Goal: Check status: Verify the current state of an ongoing process or item

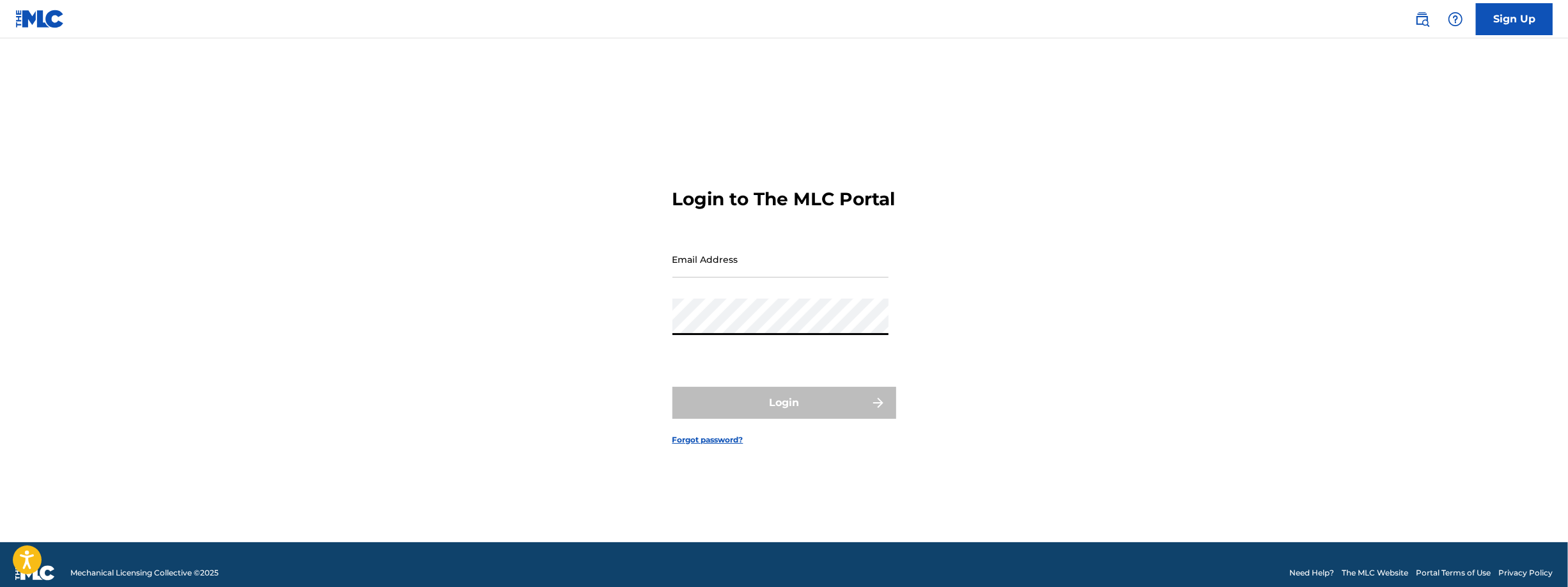
type input "[EMAIL_ADDRESS][DOMAIN_NAME]"
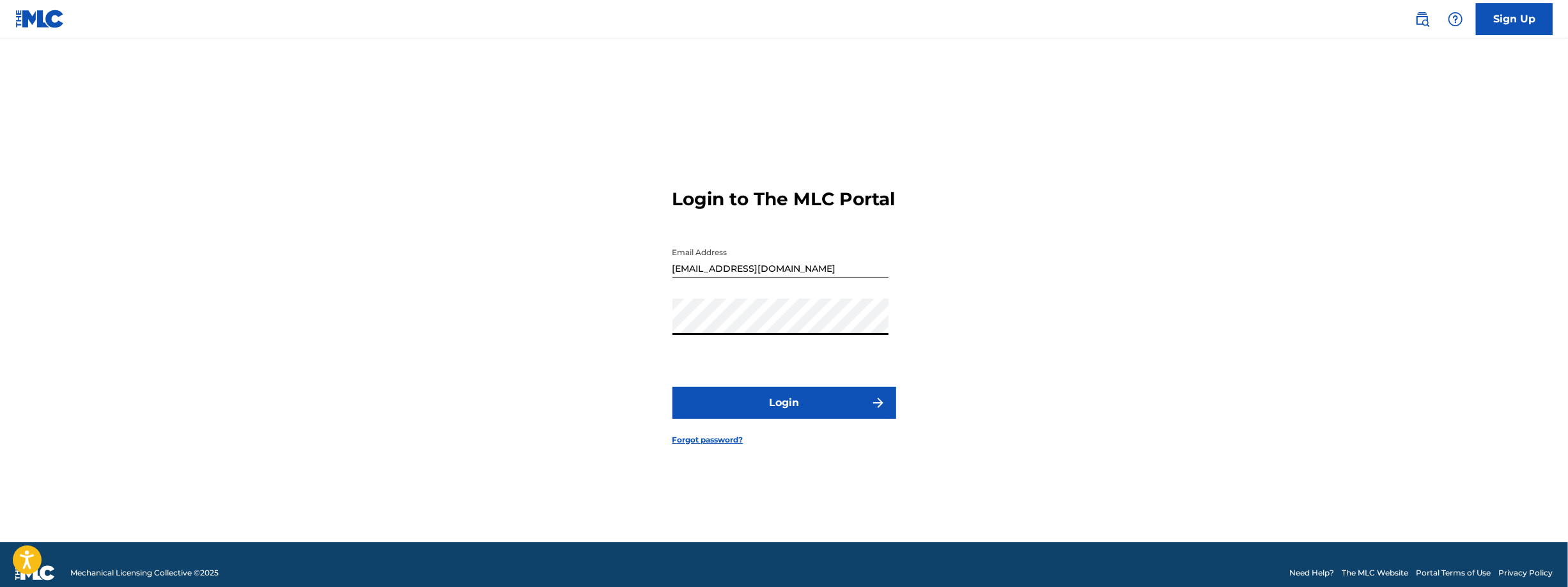
click at [778, 419] on button "Login" at bounding box center [784, 403] width 224 height 32
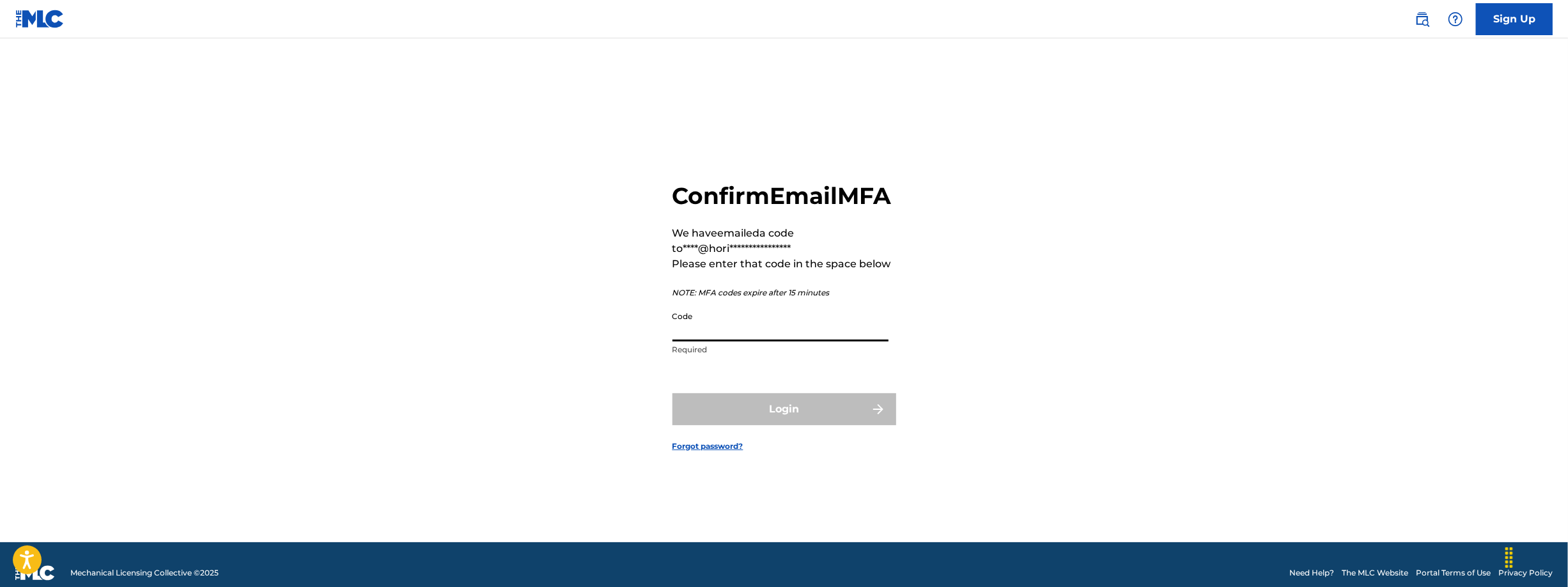
click at [724, 342] on input "Code" at bounding box center [781, 323] width 216 height 36
paste input "308585"
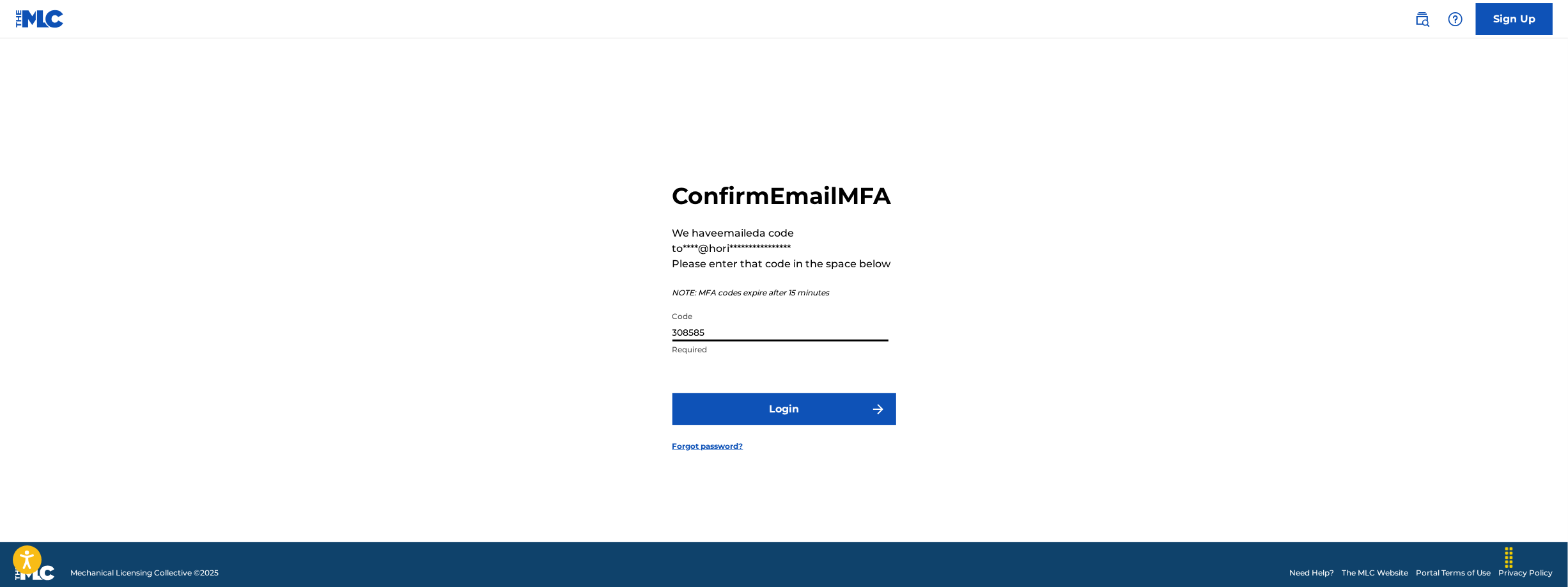
type input "308585"
click at [807, 425] on button "Login" at bounding box center [784, 410] width 224 height 32
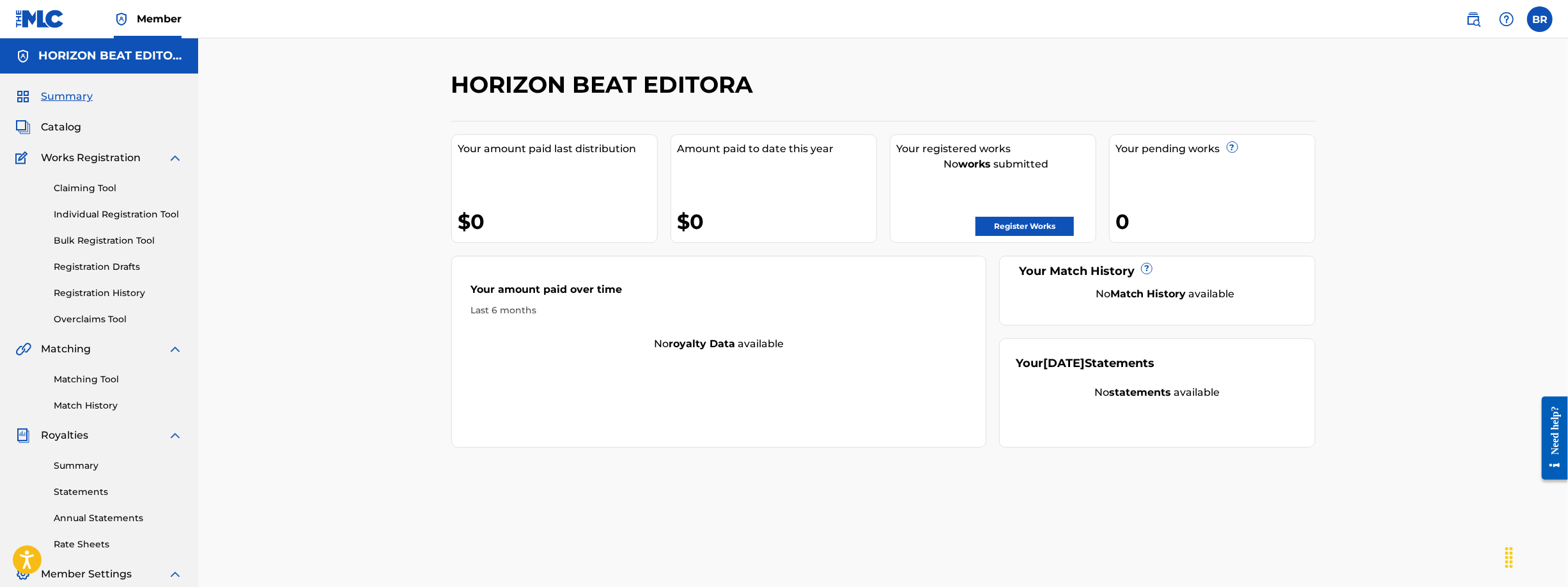
click at [111, 287] on link "Registration History" at bounding box center [118, 294] width 129 height 13
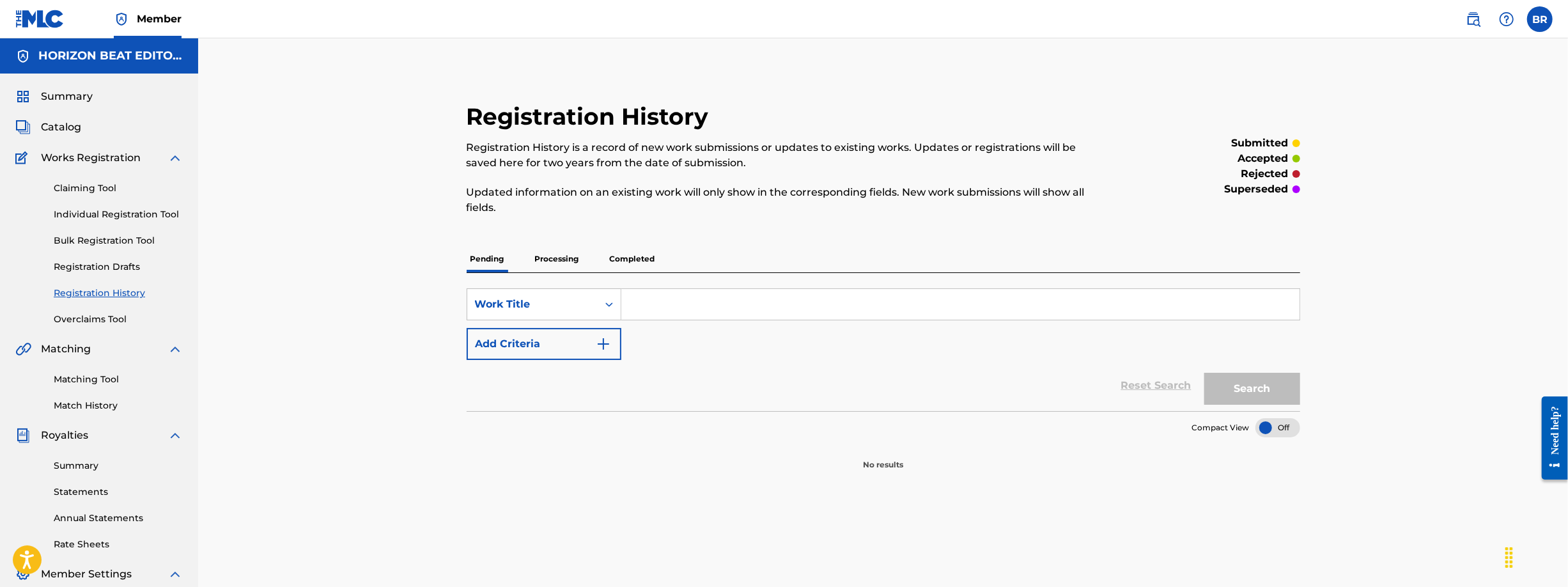
click at [569, 267] on p "Processing" at bounding box center [556, 259] width 52 height 27
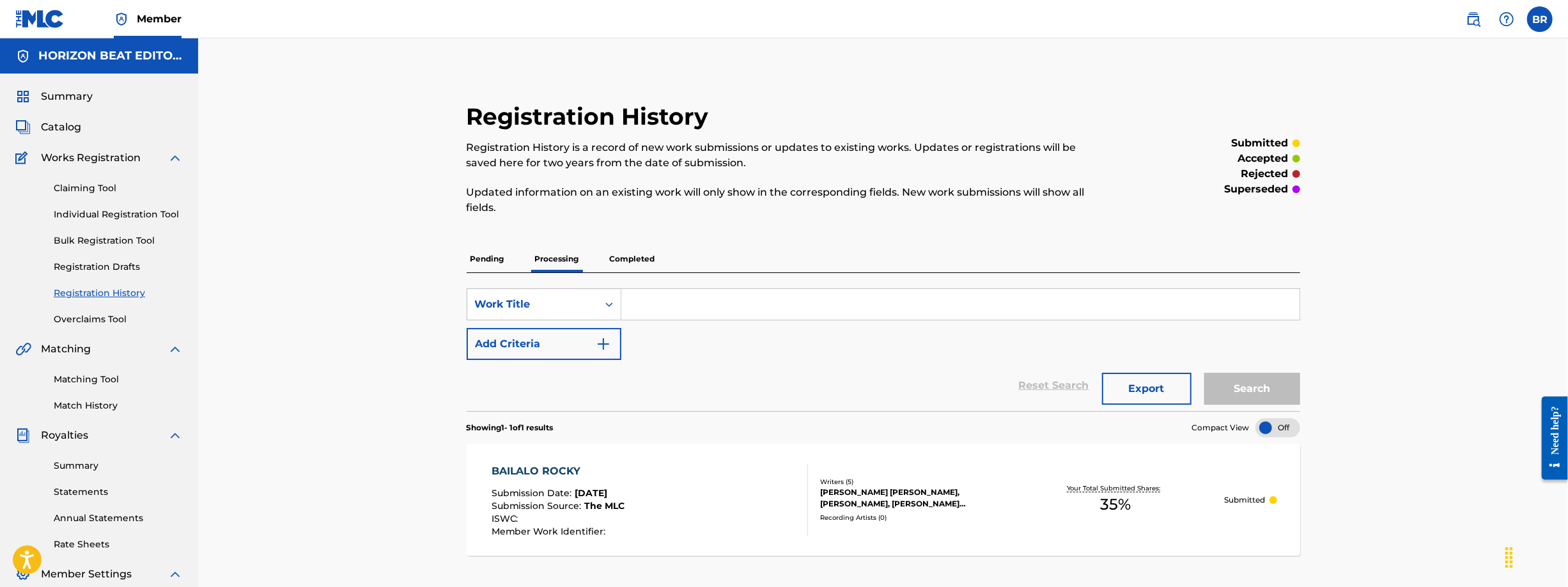
click at [558, 471] on div "BAILALO ROCKY" at bounding box center [558, 471] width 134 height 15
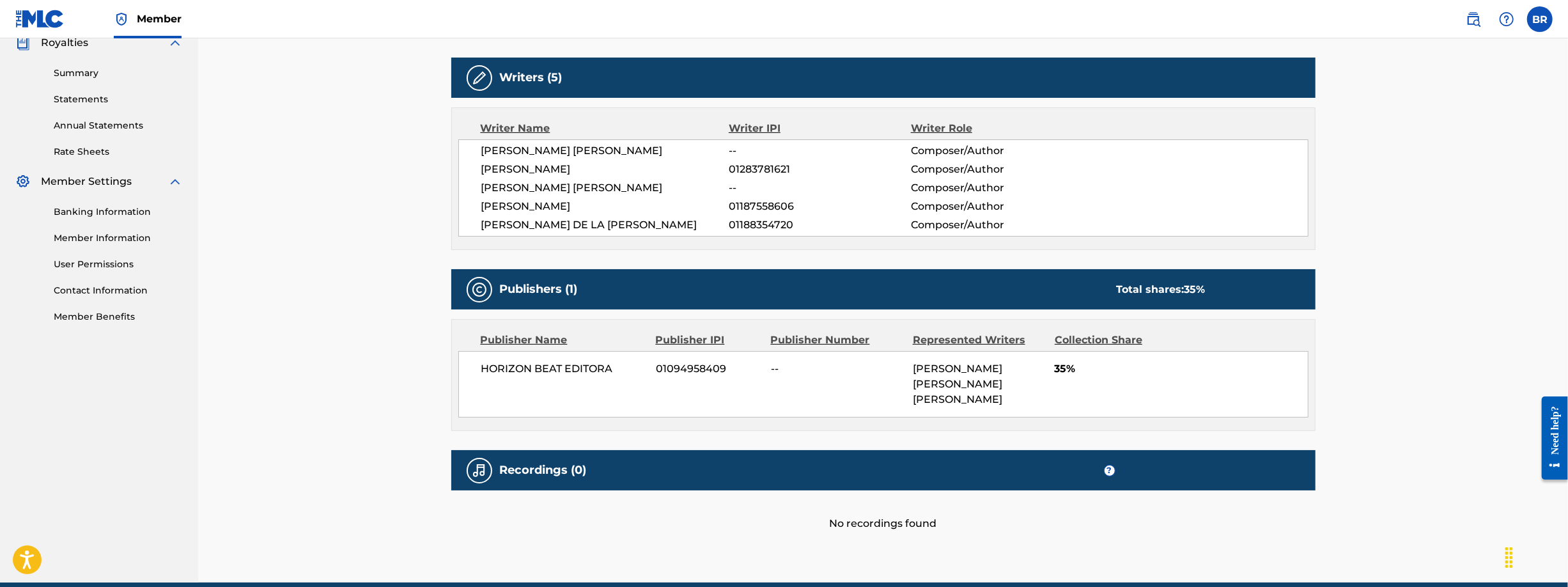
scroll to position [466, 0]
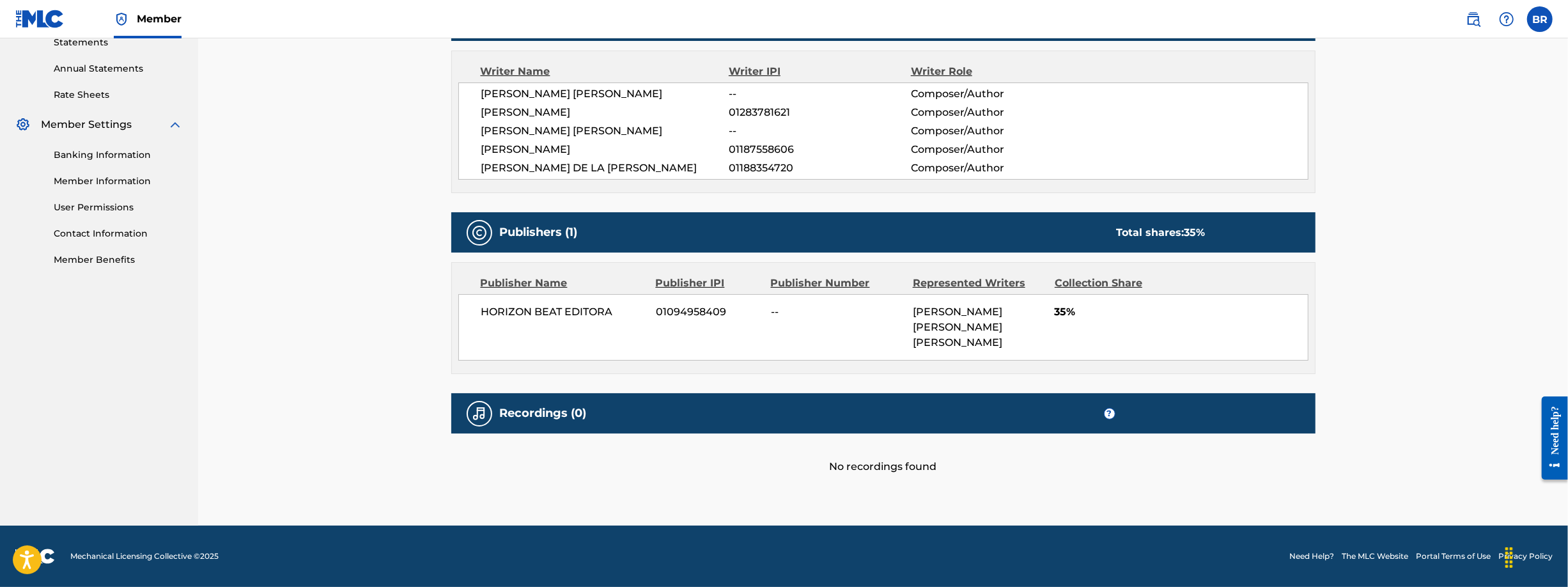
drag, startPoint x: 959, startPoint y: 312, endPoint x: 995, endPoint y: 342, distance: 46.9
click at [995, 342] on div "[PERSON_NAME] [PERSON_NAME] [PERSON_NAME]" at bounding box center [979, 327] width 132 height 46
click at [987, 367] on div at bounding box center [987, 367] width 0 height 0
